Goal: Obtain resource: Obtain resource

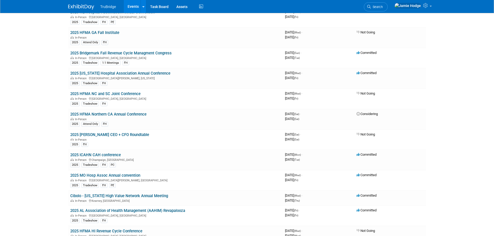
scroll to position [951, 0]
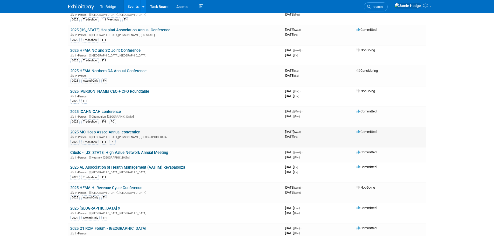
click at [108, 132] on link "2025 MO Hosp Assoc Annual convention" at bounding box center [105, 132] width 70 height 5
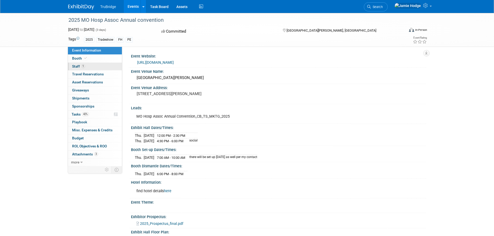
click at [77, 65] on span "Staff 1" at bounding box center [78, 66] width 13 height 4
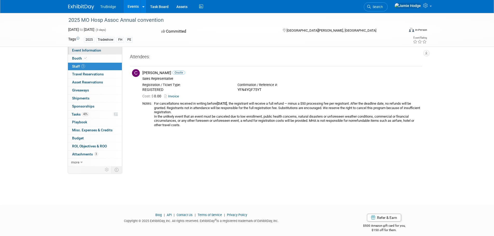
click at [79, 52] on span "Event Information" at bounding box center [86, 50] width 29 height 4
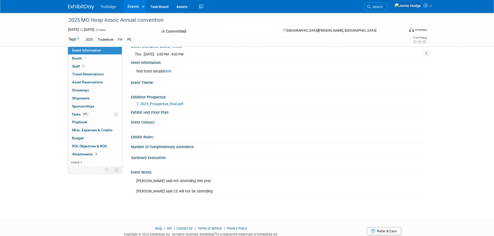
scroll to position [138, 0]
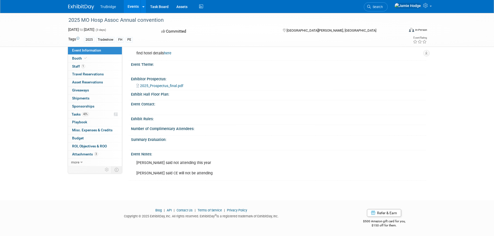
click at [169, 85] on span "2025_Prospectus_final.pdf" at bounding box center [161, 86] width 43 height 4
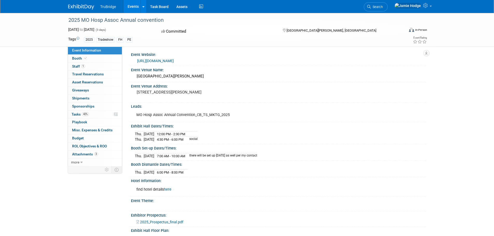
scroll to position [0, 0]
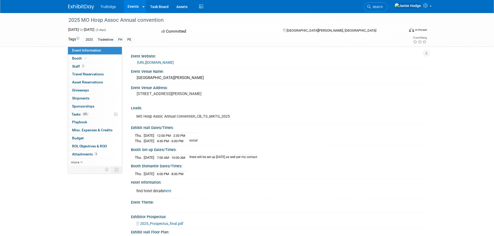
click at [157, 60] on link "[URL][DOMAIN_NAME]" at bounding box center [155, 62] width 37 height 4
